Goal: Download file/media

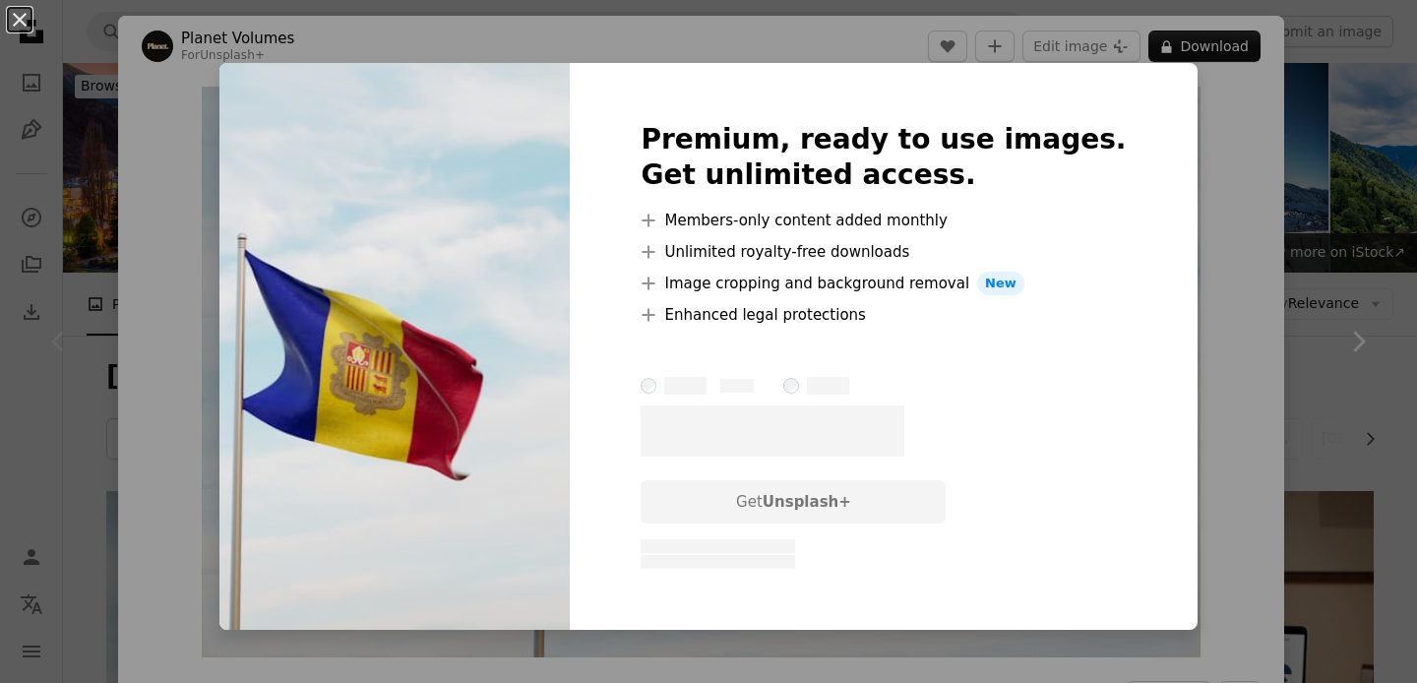
scroll to position [91, 0]
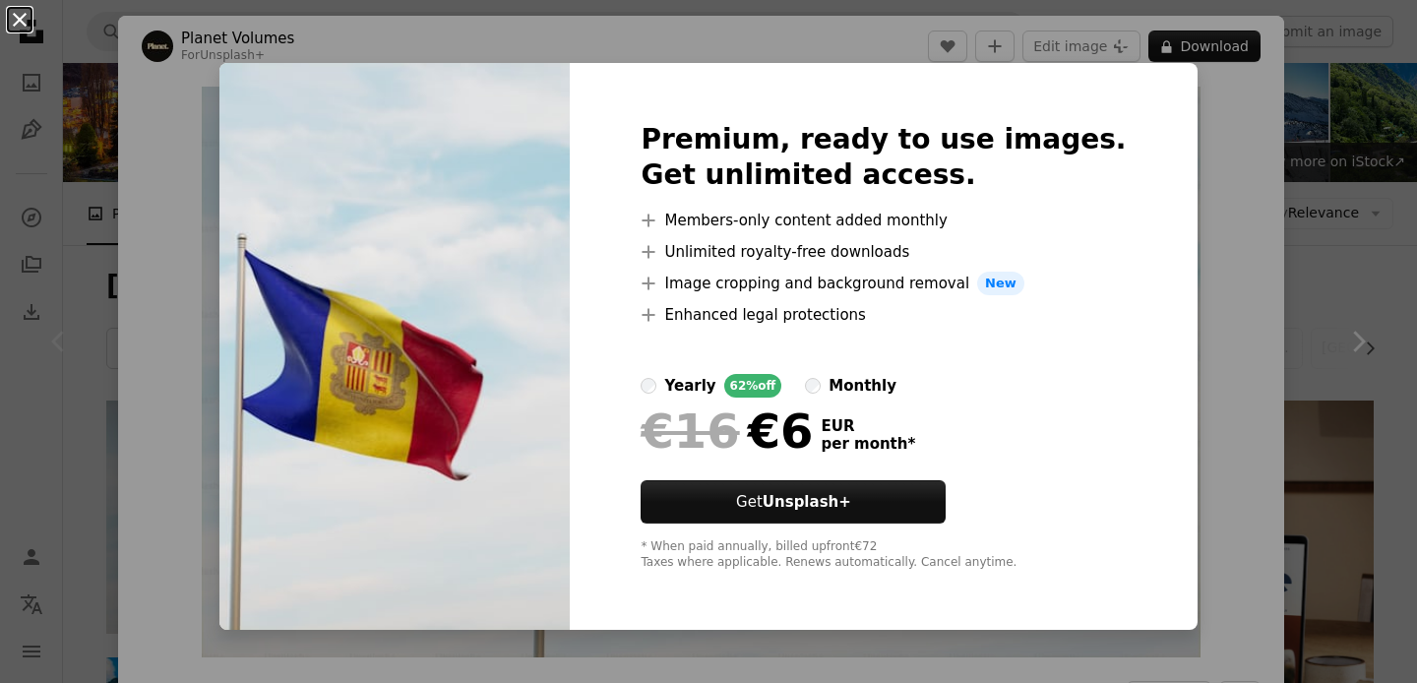
click at [14, 31] on button "An X shape" at bounding box center [20, 20] width 24 height 24
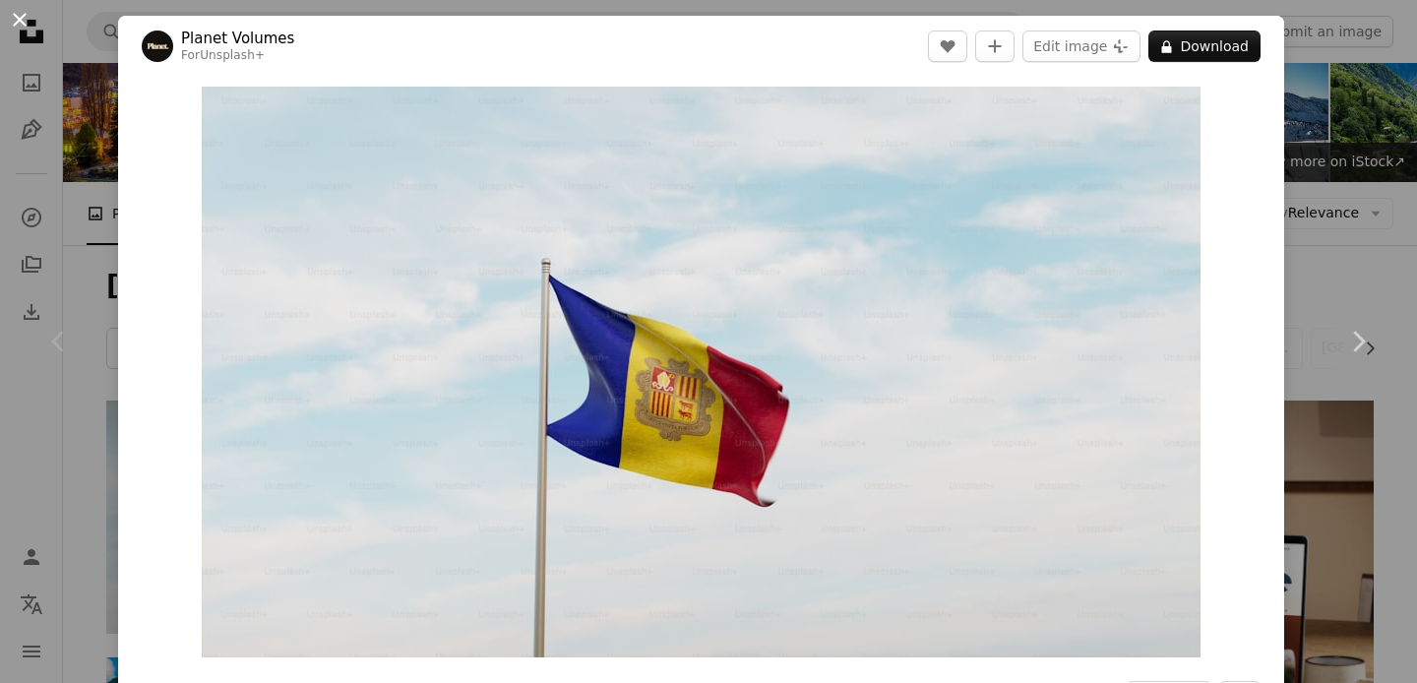
click at [16, 23] on button "An X shape" at bounding box center [20, 20] width 24 height 24
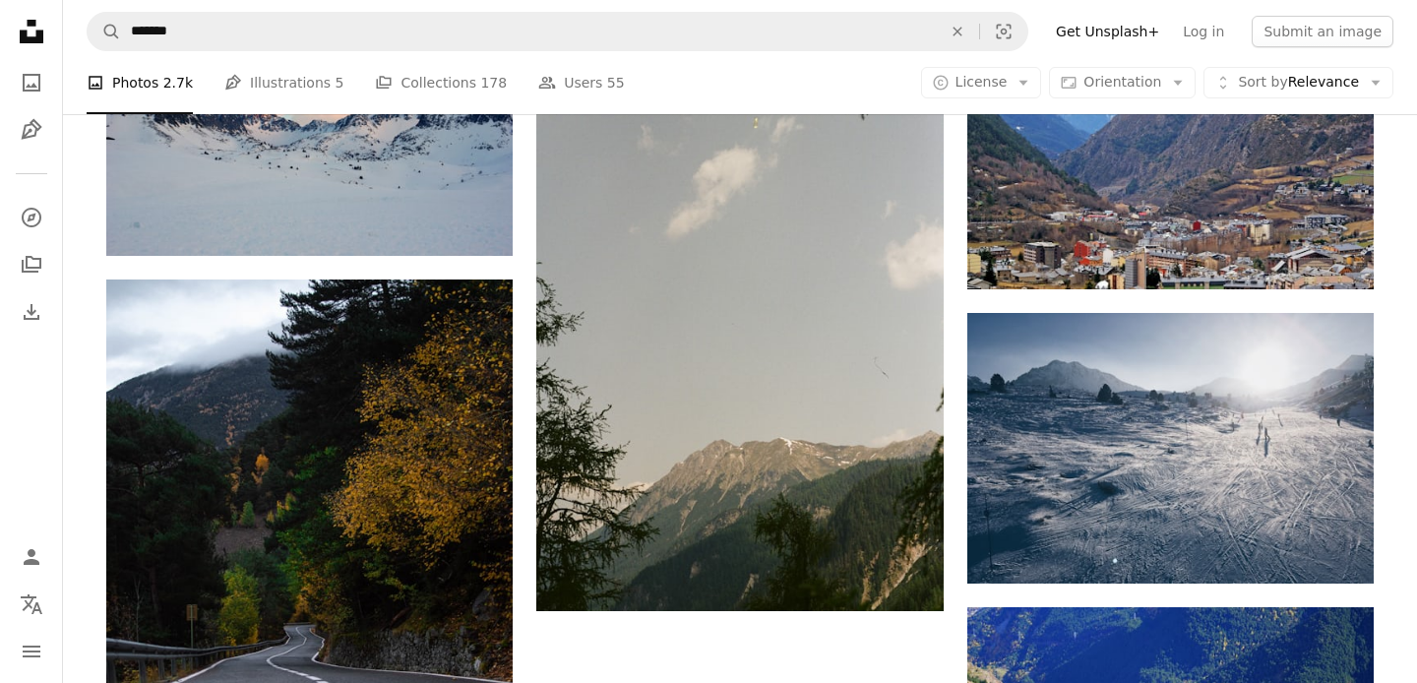
scroll to position [2145, 0]
